Goal: Complete application form

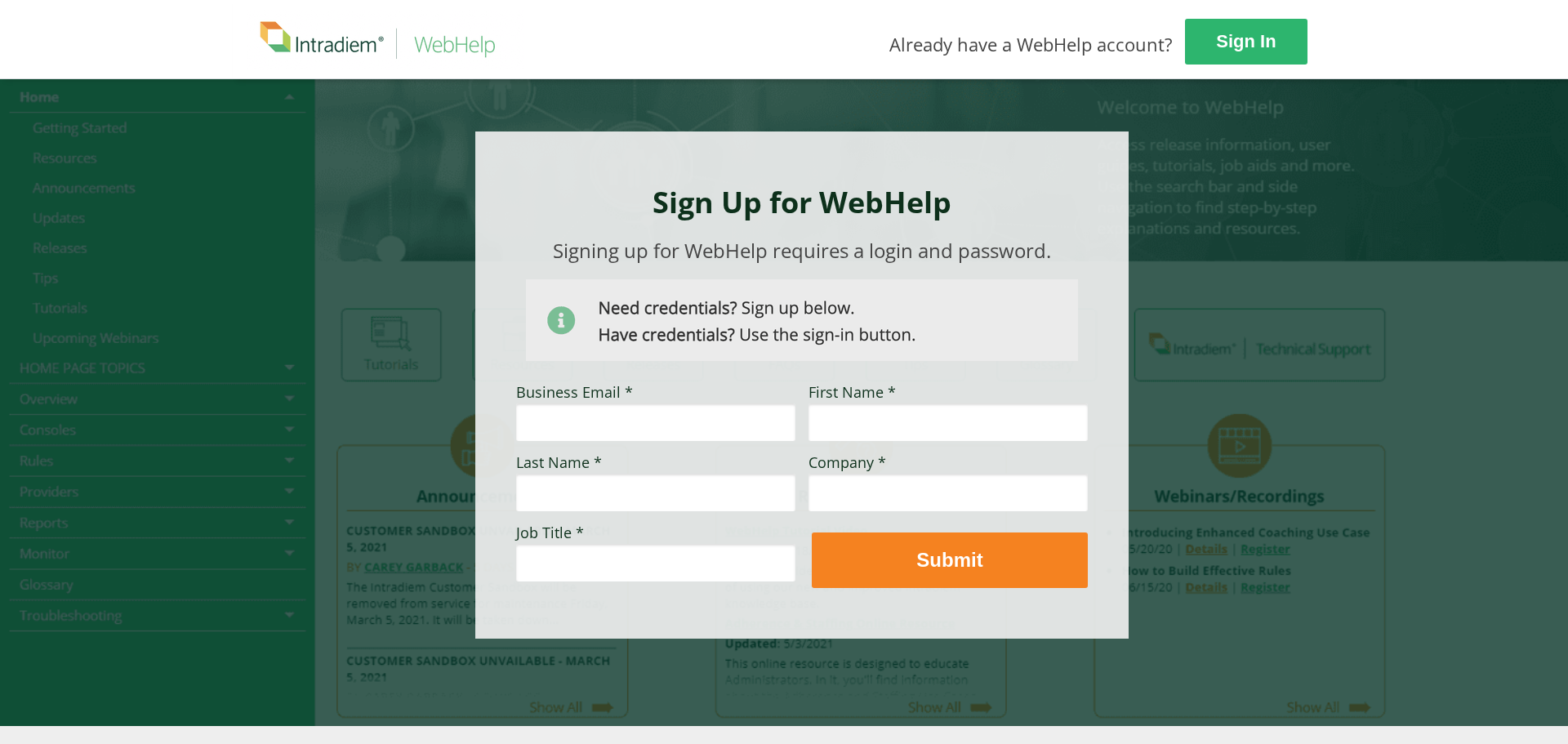
click at [347, 321] on div at bounding box center [784, 402] width 1101 height 647
click at [345, 233] on div at bounding box center [784, 402] width 1101 height 647
click at [646, 427] on input "Business Email *" at bounding box center [655, 422] width 279 height 37
type input "[EMAIL_ADDRESS][DOMAIN_NAME]"
click at [852, 426] on input "First Name *" at bounding box center [947, 422] width 279 height 37
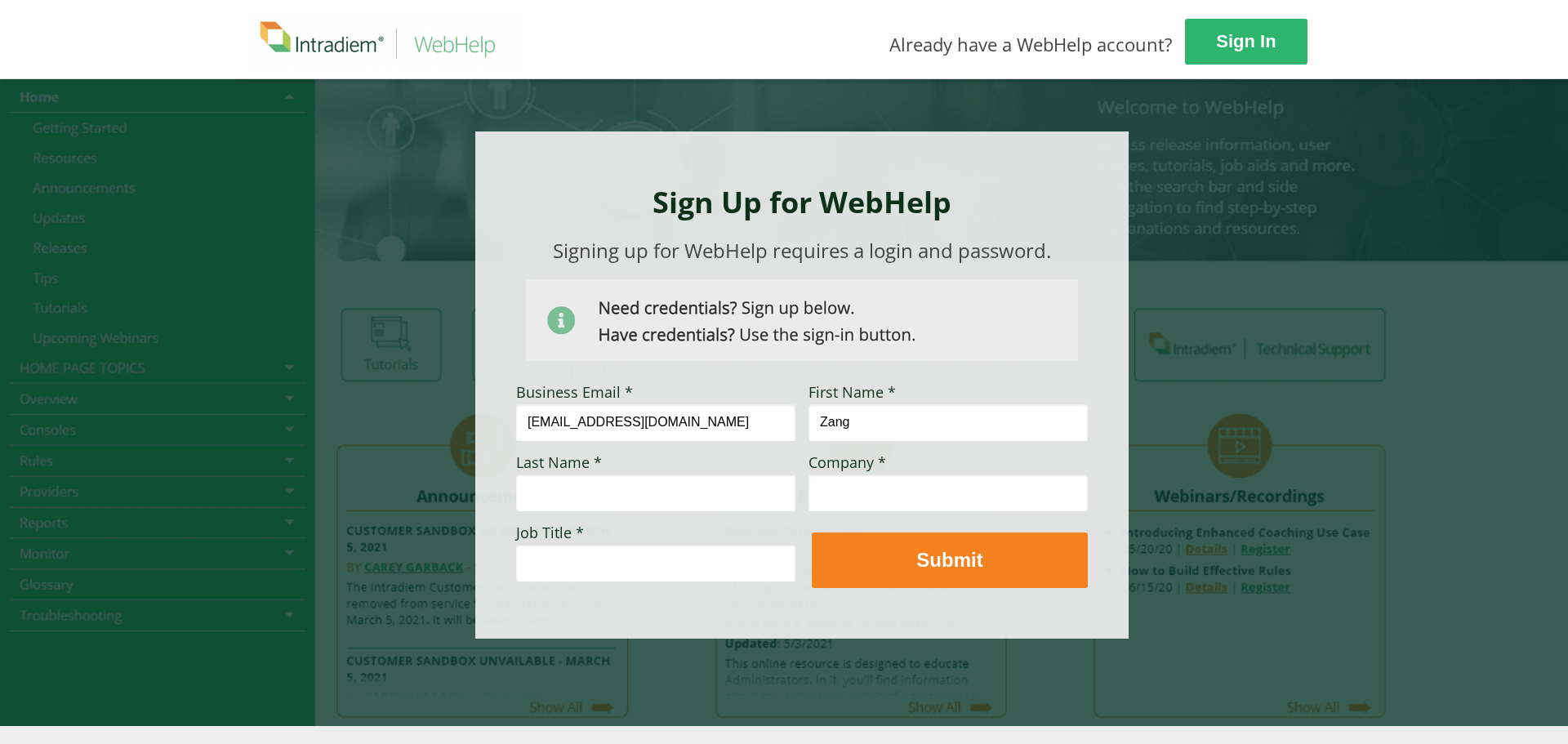
type input "Zang"
click at [642, 491] on input "Last Name *" at bounding box center [655, 492] width 279 height 37
type input "Shaoyun"
click at [852, 499] on input "Company *" at bounding box center [947, 492] width 279 height 37
type input "Intradiem"
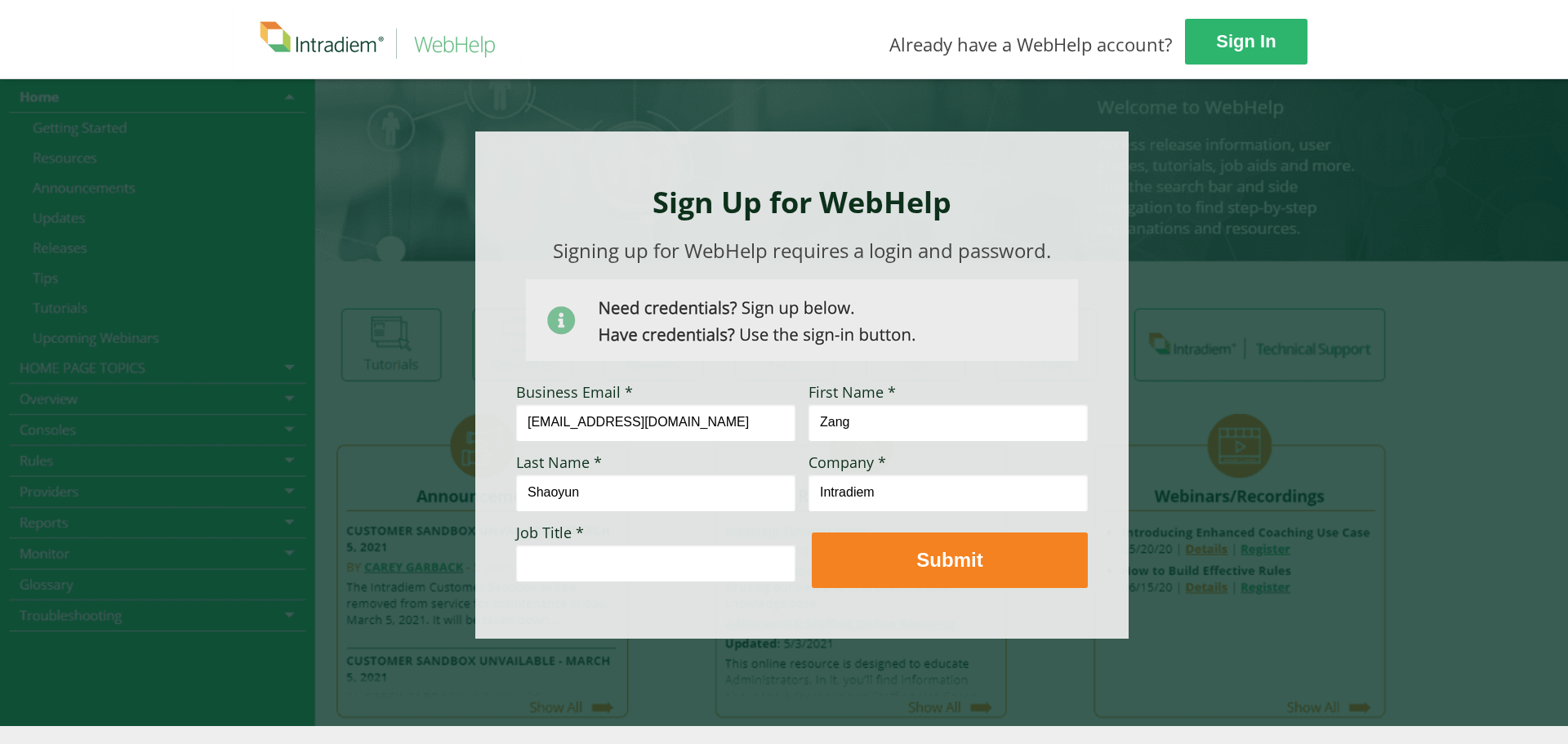
click at [636, 568] on input "Job Title *" at bounding box center [655, 563] width 279 height 37
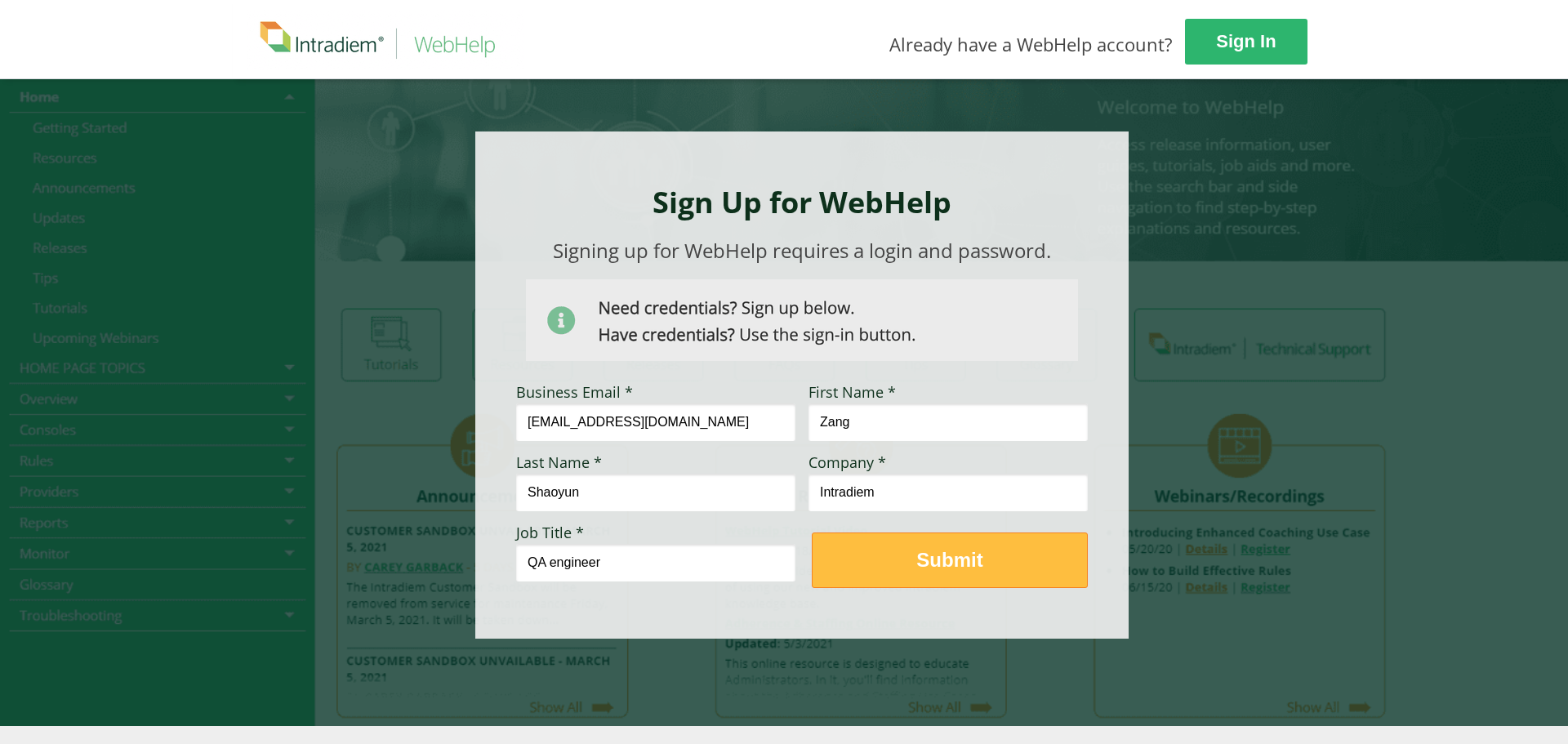
type input "QA engineer"
click at [901, 570] on span "Submit" at bounding box center [950, 560] width 275 height 24
